Goal: Use online tool/utility: Utilize a website feature to perform a specific function

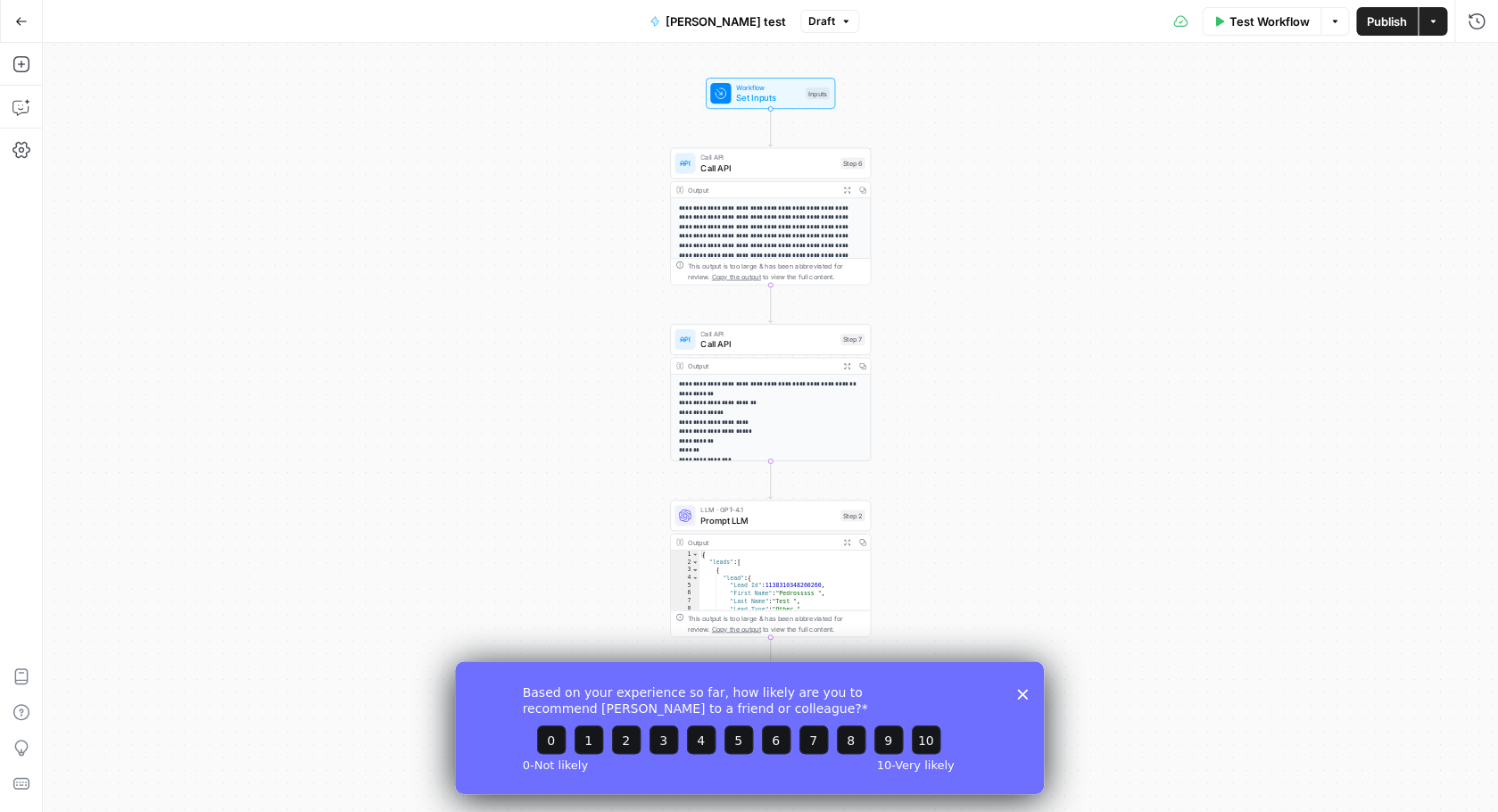
click at [23, 22] on icon "button" at bounding box center [21, 21] width 13 height 13
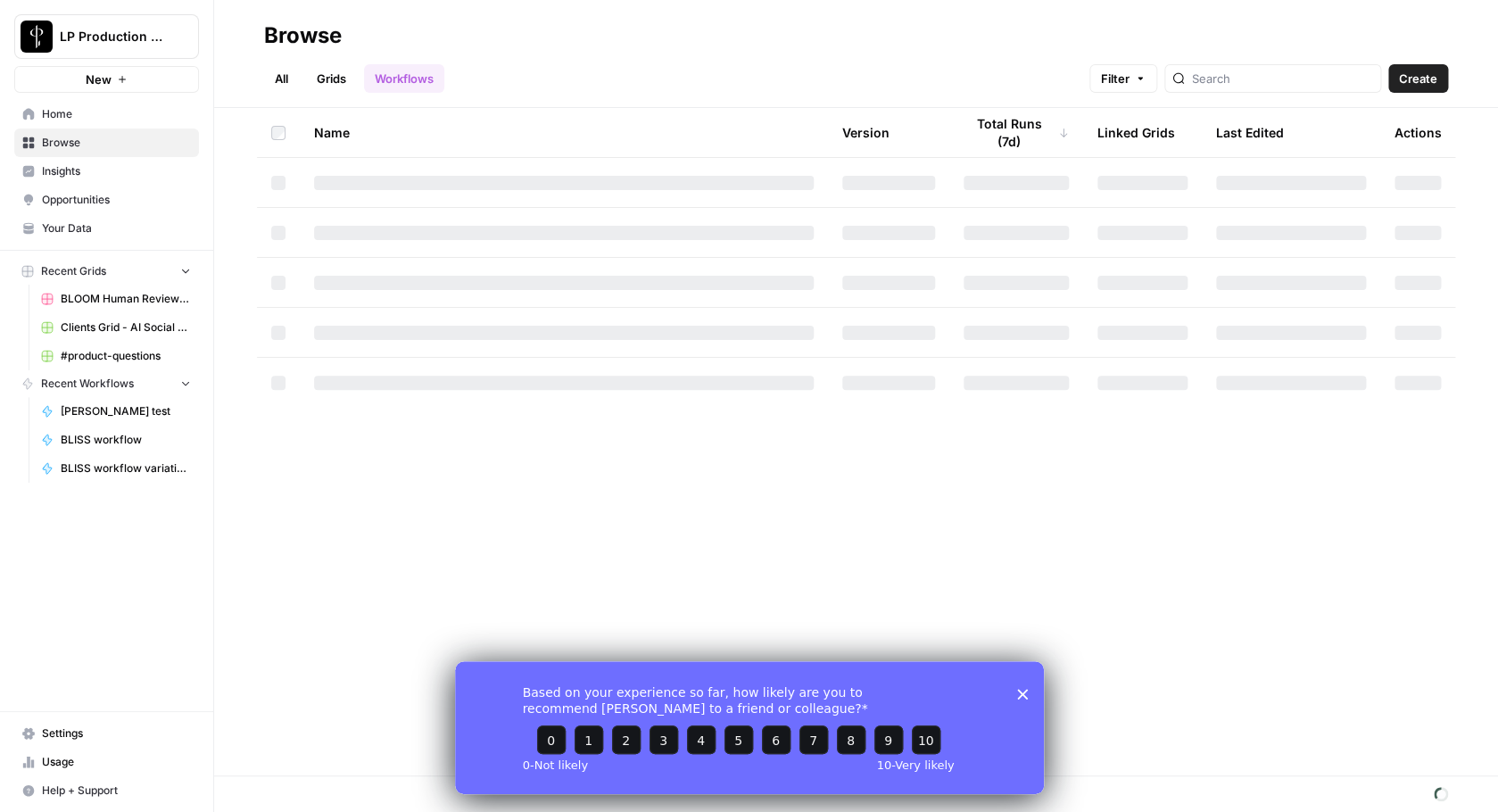
click at [1024, 691] on polygon "Close survey" at bounding box center [1022, 692] width 11 height 11
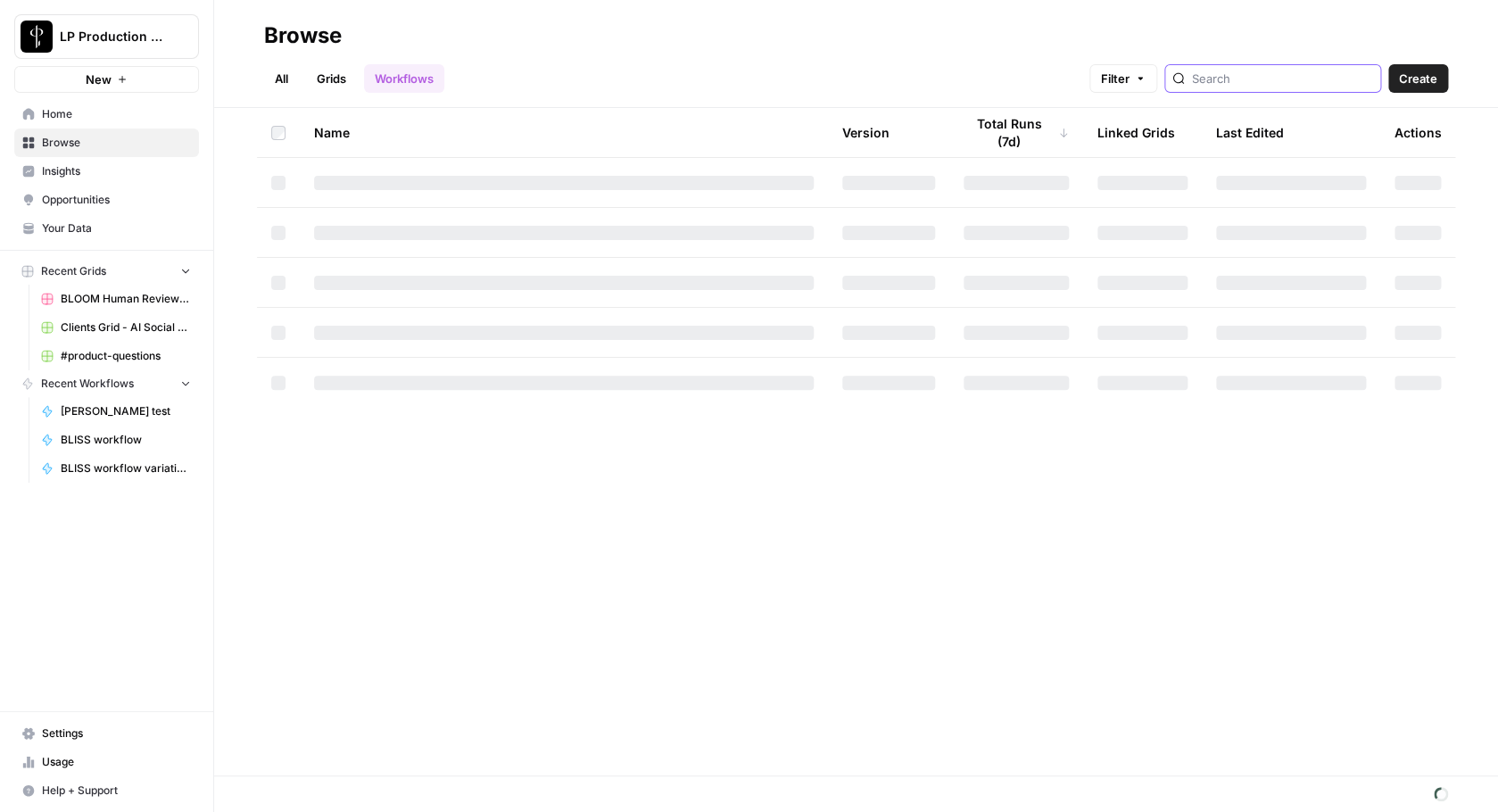
click at [1273, 85] on input "search" at bounding box center [1283, 78] width 181 height 18
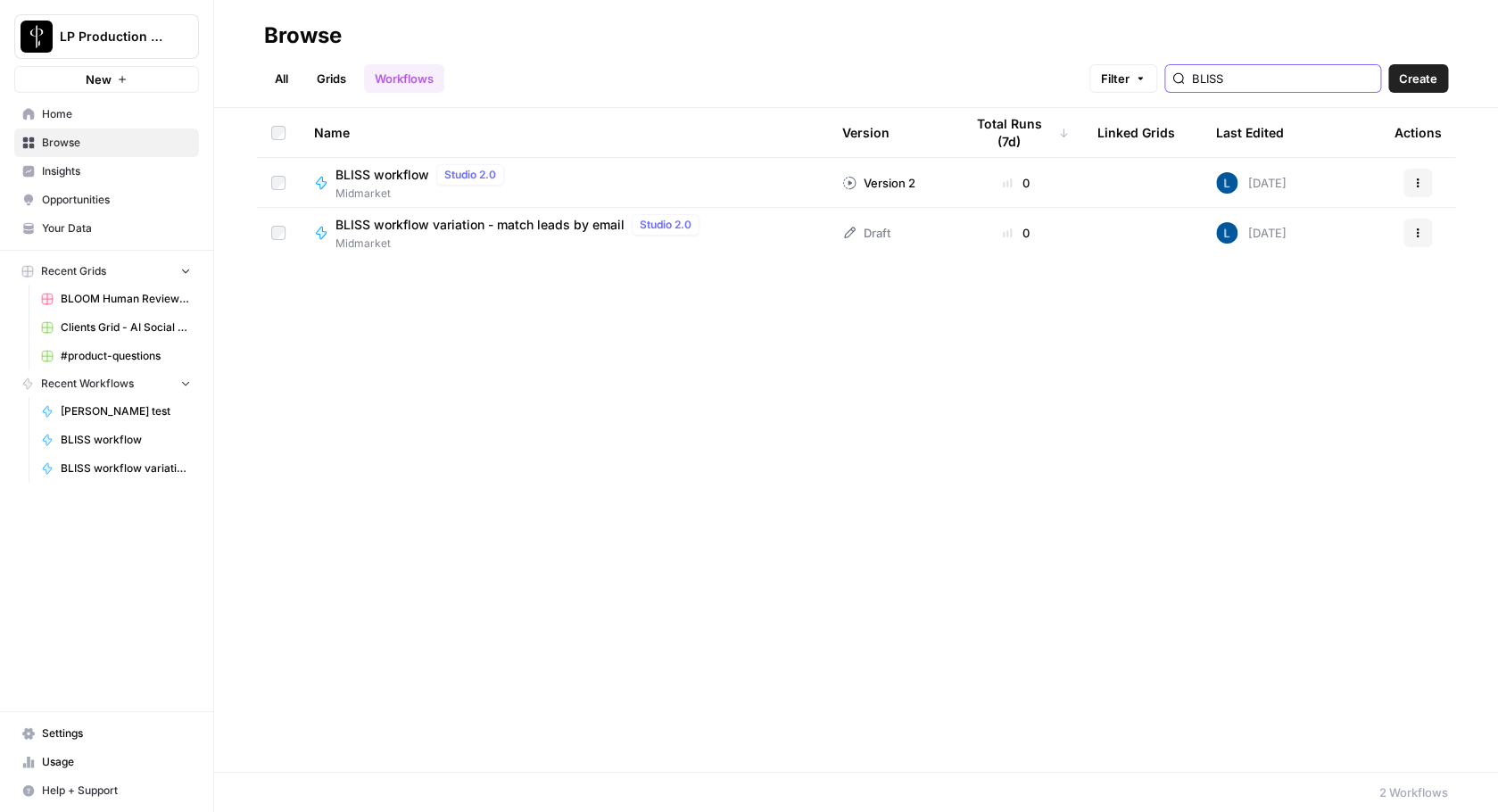
type input "BLISS"
click at [448, 222] on span "BLISS workflow variation - match leads by email" at bounding box center [480, 225] width 289 height 18
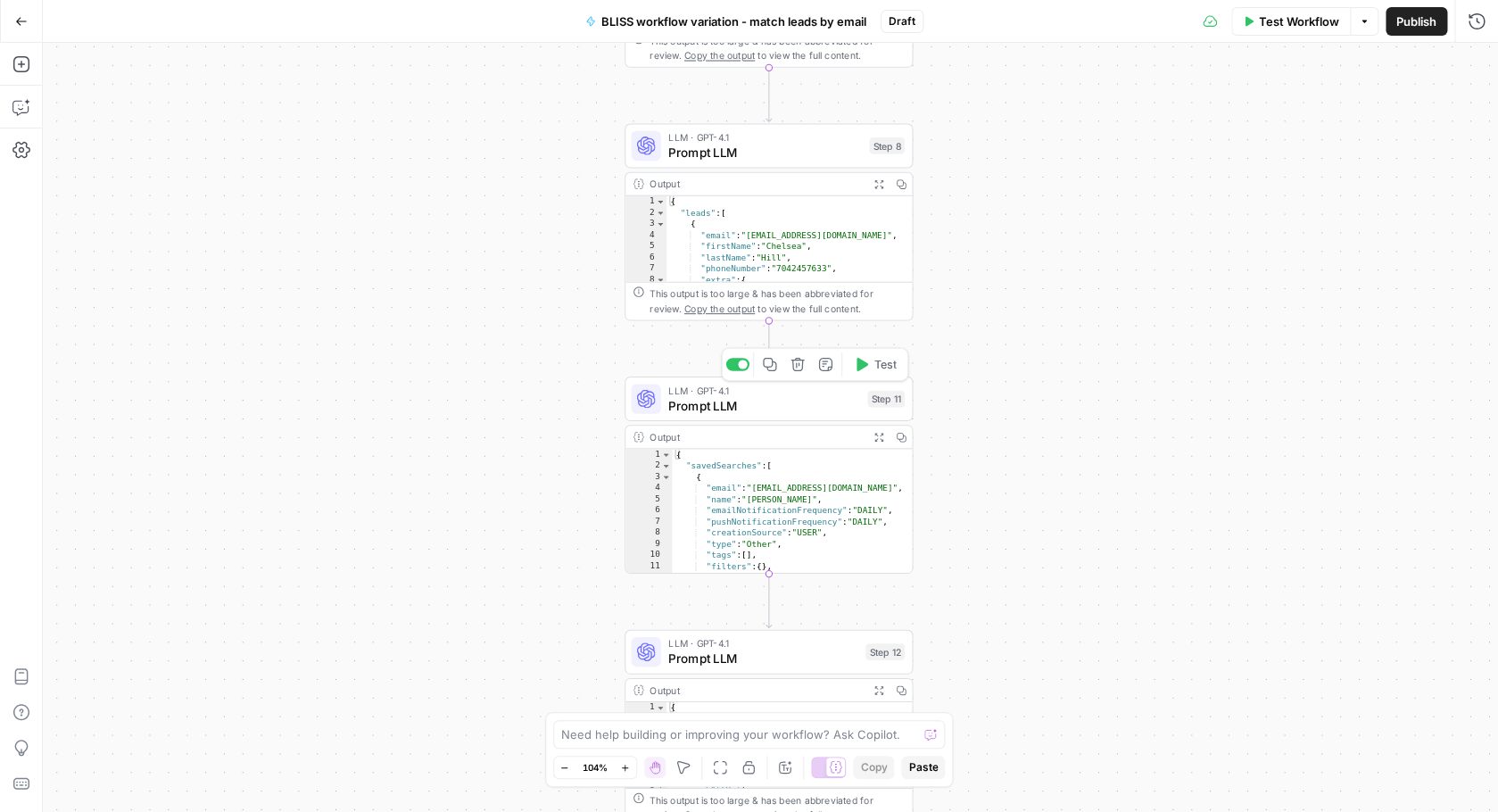
click at [752, 414] on span "Prompt LLM" at bounding box center [764, 405] width 192 height 18
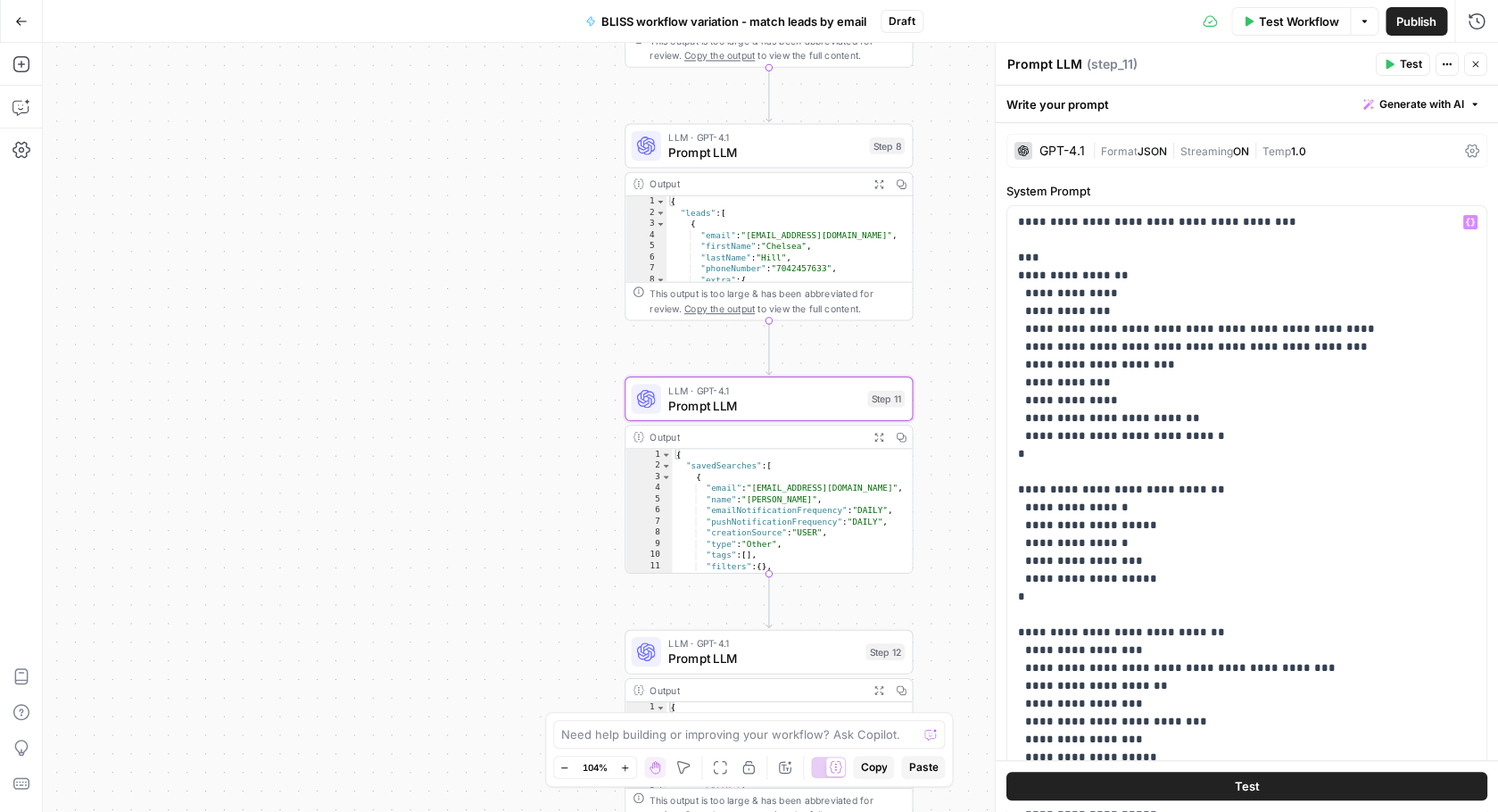
scroll to position [1, 0]
drag, startPoint x: 1180, startPoint y: 419, endPoint x: 1019, endPoint y: 317, distance: 190.6
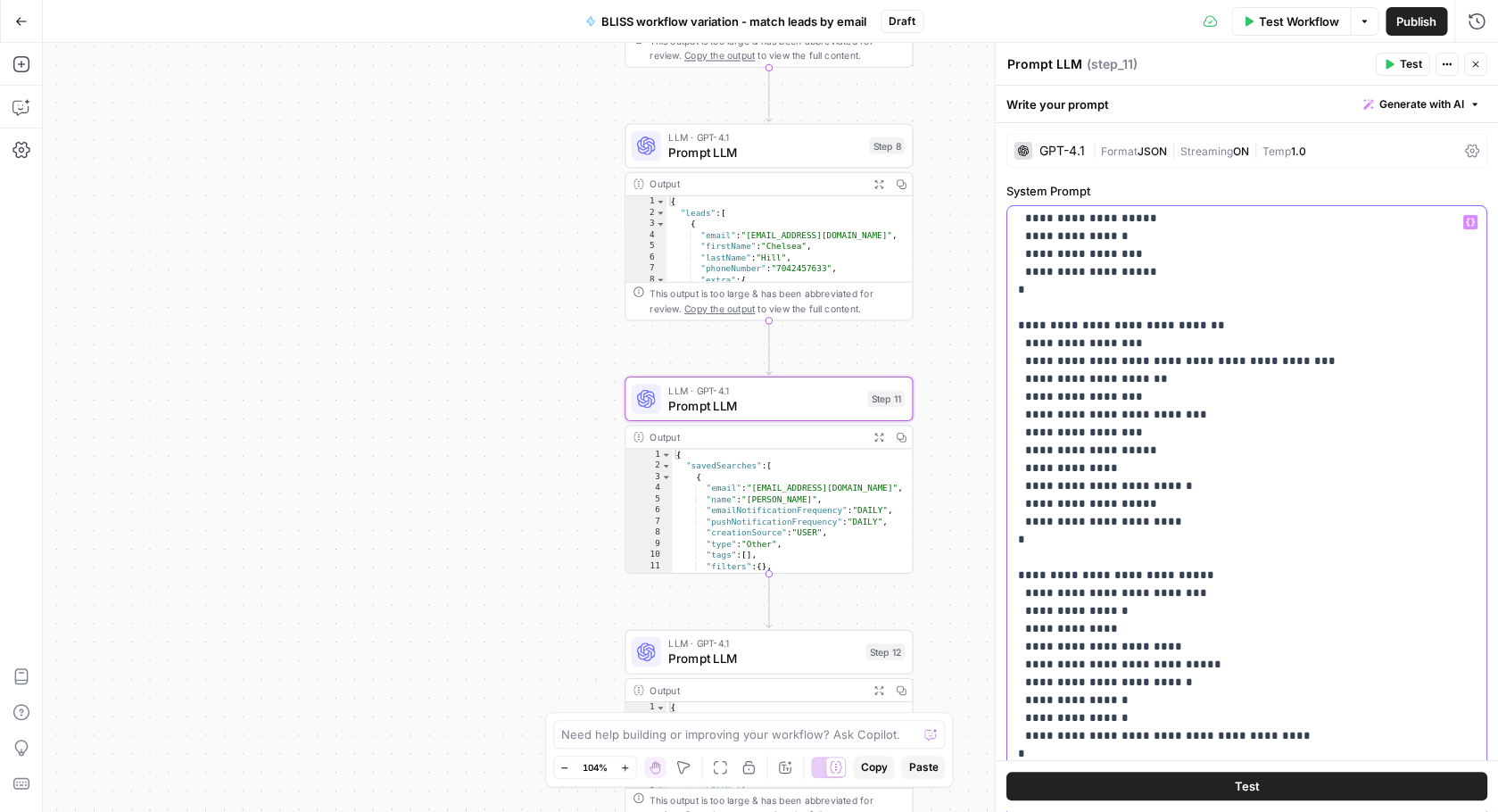
scroll to position [0, 0]
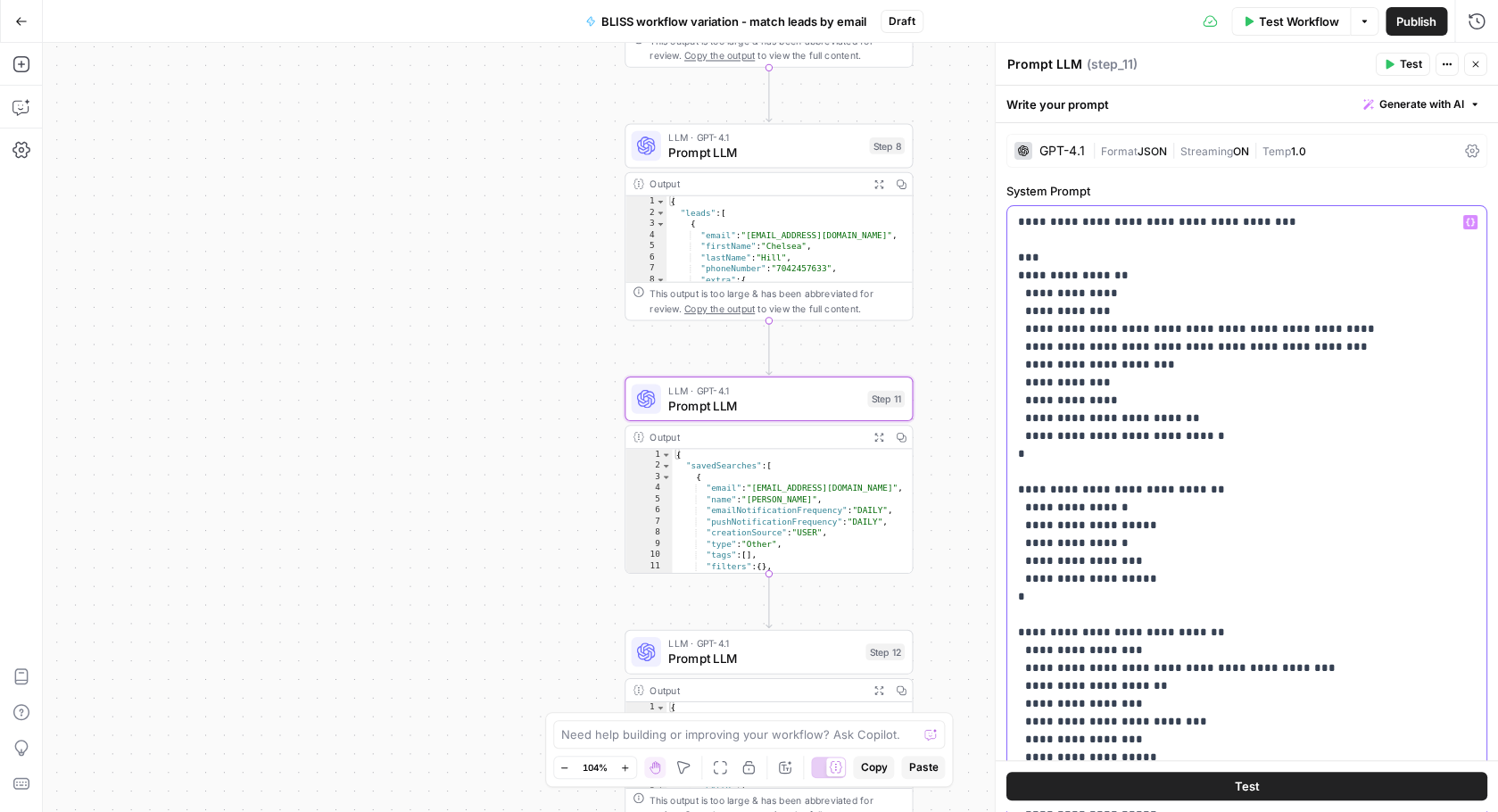
drag, startPoint x: 1043, startPoint y: 630, endPoint x: 1019, endPoint y: 495, distance: 137.1
copy p "**********"
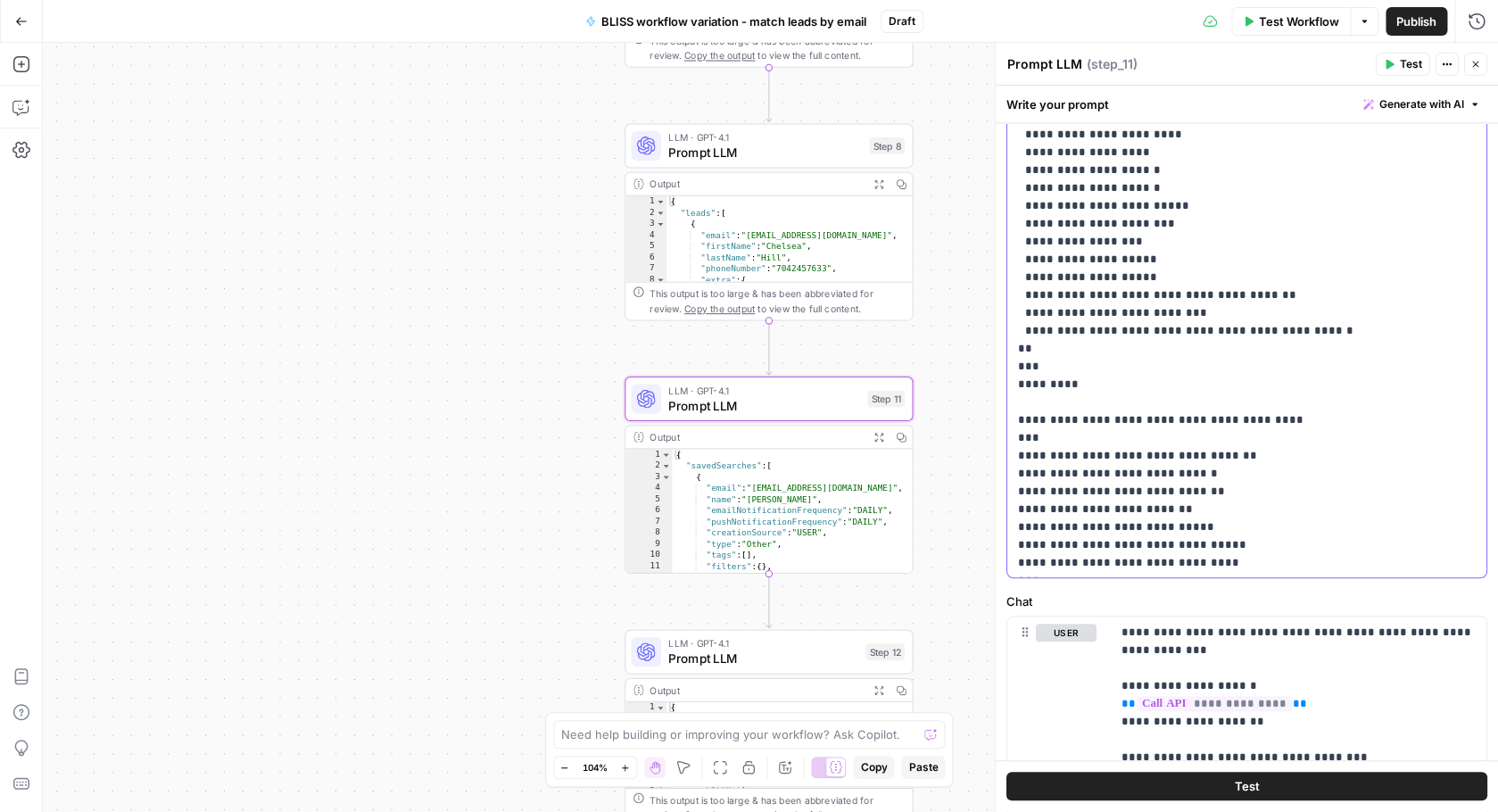
scroll to position [1501, 0]
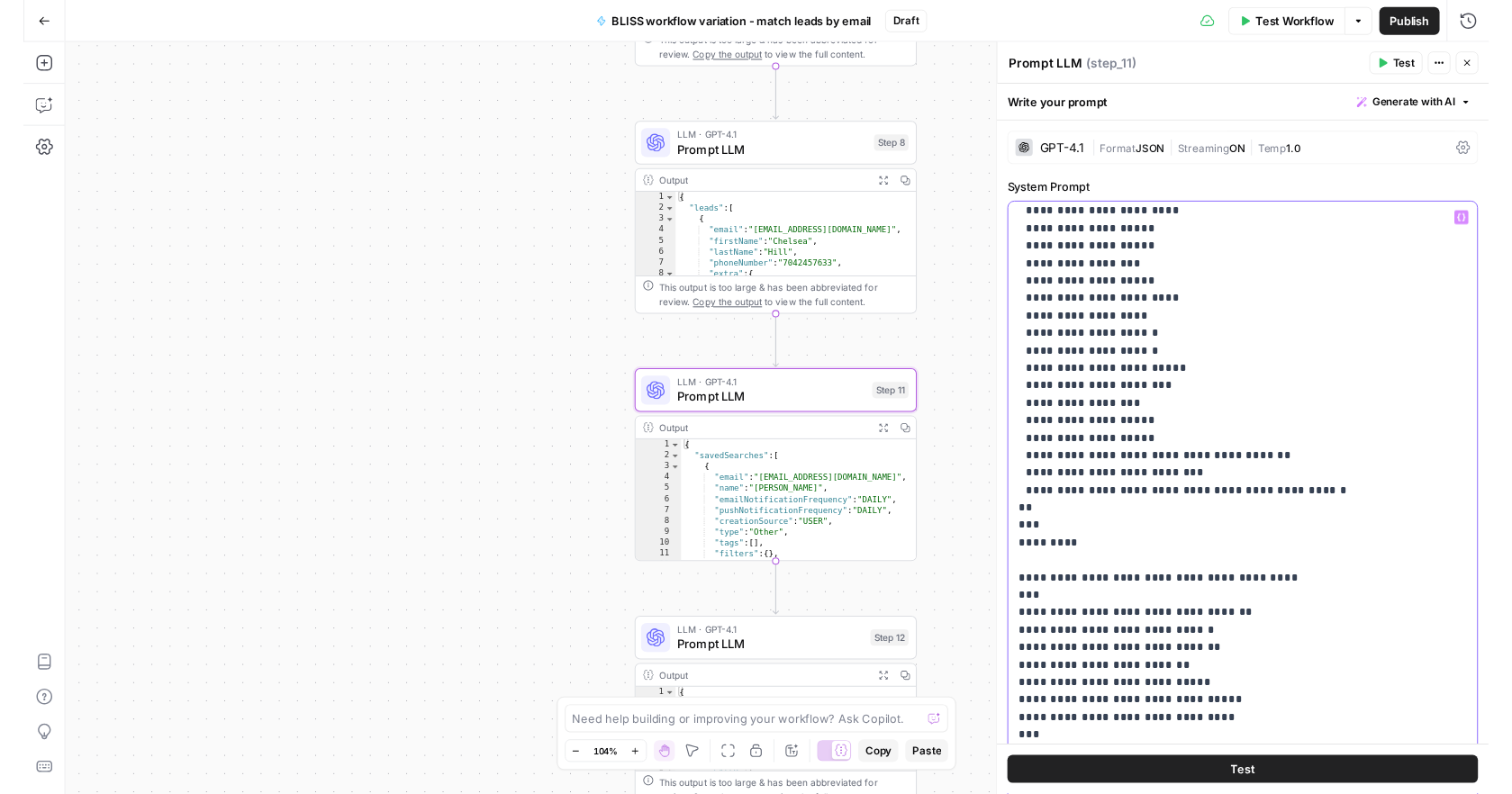
scroll to position [1789, 0]
